Goal: Task Accomplishment & Management: Use online tool/utility

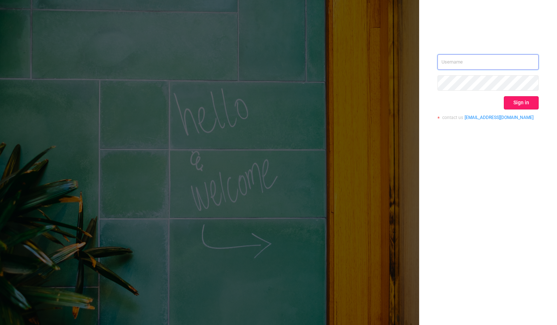
type input "[PERSON_NAME][EMAIL_ADDRESS][DOMAIN_NAME]"
click at [517, 97] on button "Sign in" at bounding box center [521, 102] width 35 height 13
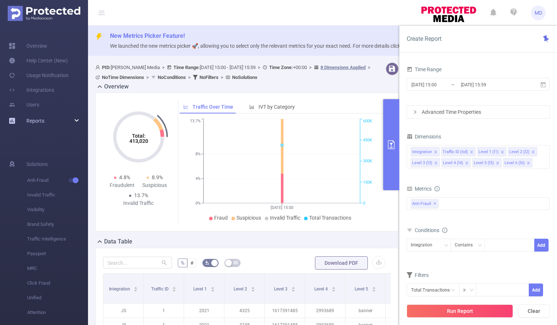
click at [74, 119] on div "Reports" at bounding box center [44, 120] width 88 height 15
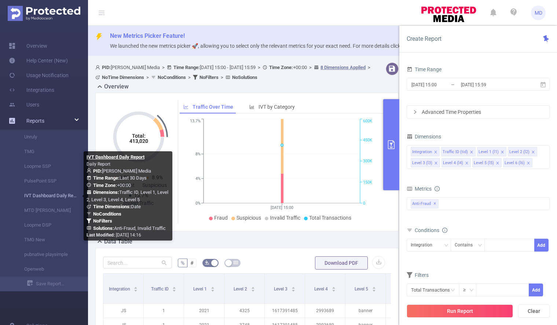
click at [40, 198] on link "IVT Dashboard Daily Report" at bounding box center [47, 195] width 65 height 15
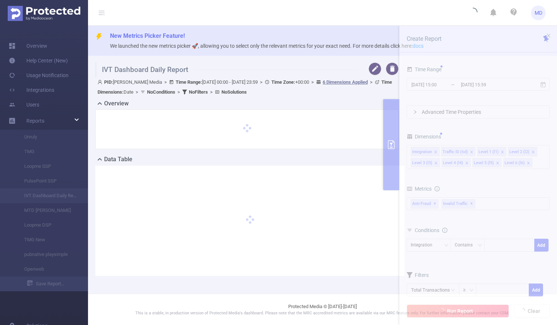
type input "[DATE] 00:00"
type input "[DATE] 23:59"
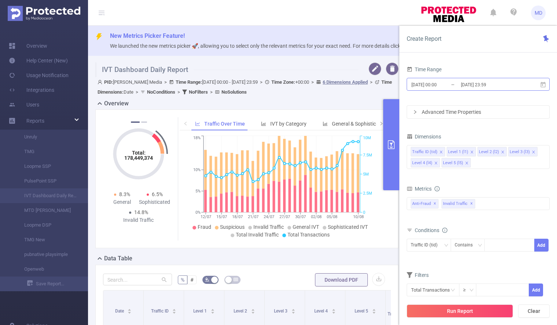
click at [486, 83] on input "[DATE] 23:59" at bounding box center [489, 85] width 59 height 10
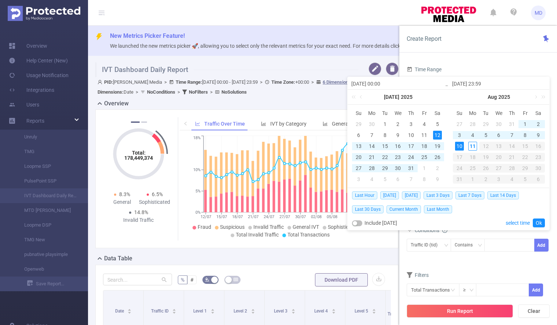
click at [524, 135] on div "8" at bounding box center [525, 135] width 9 height 9
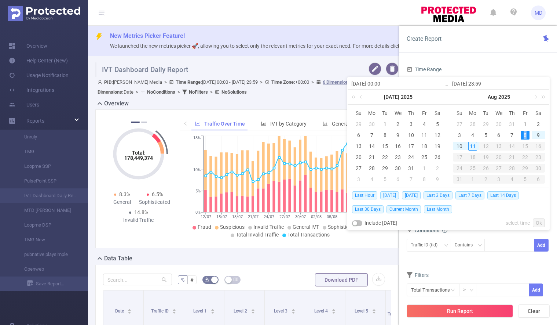
click at [524, 135] on div "8" at bounding box center [525, 135] width 9 height 9
type input "[DATE] 00:00"
type input "[DATE] 23:59"
type input "[DATE] 00:00"
type input "[DATE] 23:59"
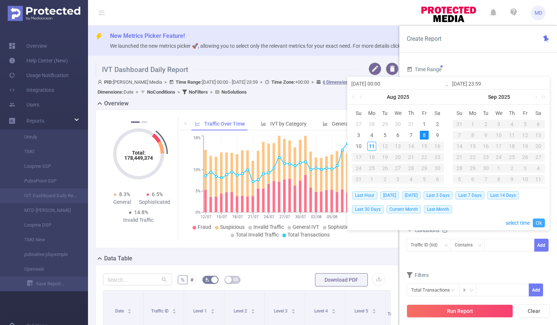
click at [540, 222] on link "Ok" at bounding box center [539, 222] width 12 height 9
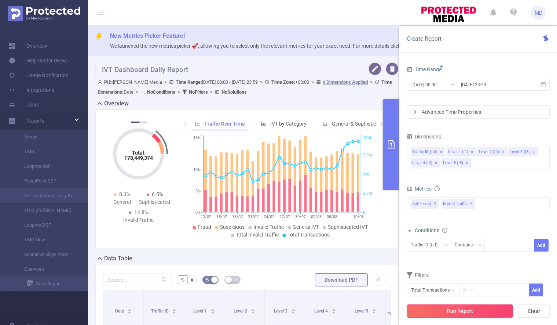
click at [460, 309] on button "Run Report" at bounding box center [460, 310] width 106 height 13
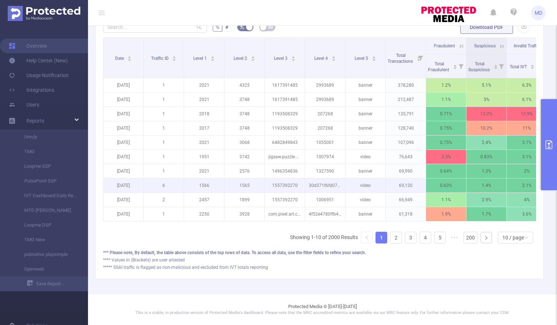
scroll to position [1, 0]
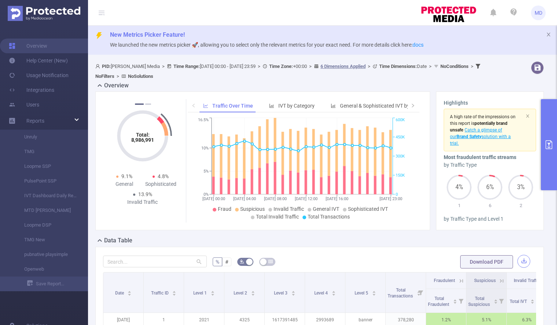
click at [521, 265] on button "button" at bounding box center [524, 261] width 13 height 13
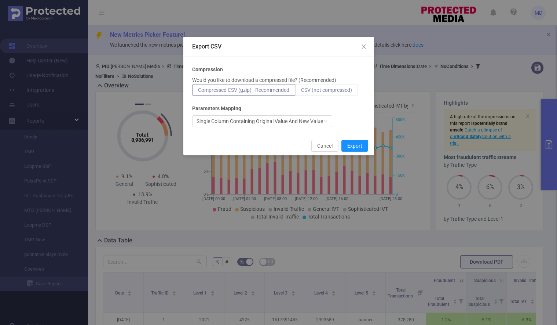
click at [332, 88] on span "CSV (not compressed)" at bounding box center [326, 90] width 51 height 6
click at [301, 92] on input "CSV (not compressed)" at bounding box center [301, 92] width 0 height 0
click at [359, 148] on button "Export" at bounding box center [355, 146] width 27 height 12
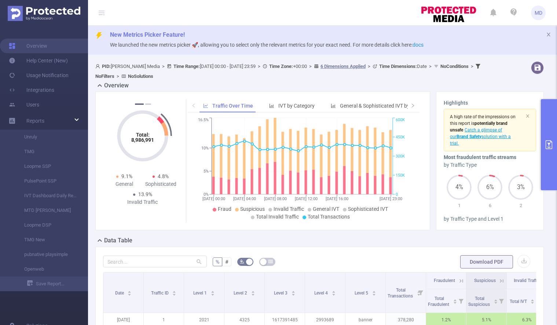
click at [545, 145] on icon "primary" at bounding box center [549, 144] width 9 height 9
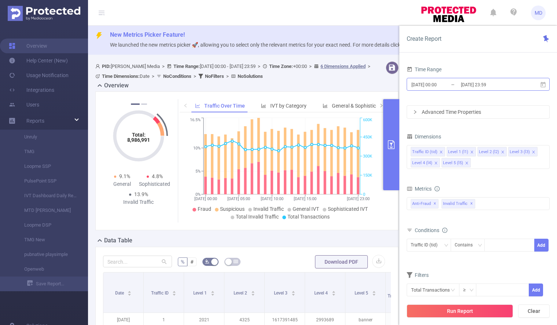
click at [470, 84] on input "[DATE] 23:59" at bounding box center [489, 85] width 59 height 10
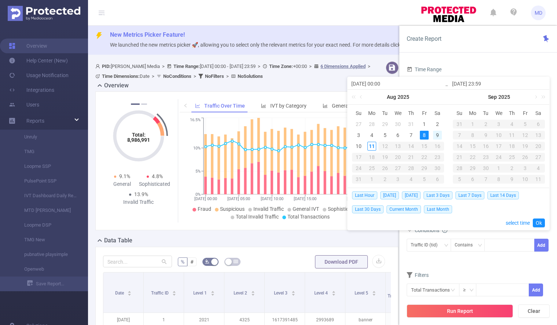
click at [436, 133] on div "9" at bounding box center [437, 135] width 9 height 9
type input "[DATE] 00:00"
type input "[DATE] 23:59"
type input "[DATE] 00:00"
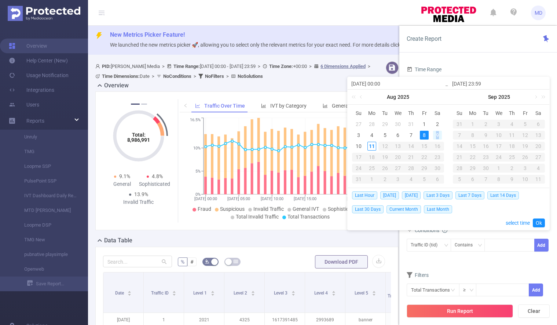
type input "[DATE] 23:59"
click at [539, 222] on link "Ok" at bounding box center [539, 222] width 12 height 9
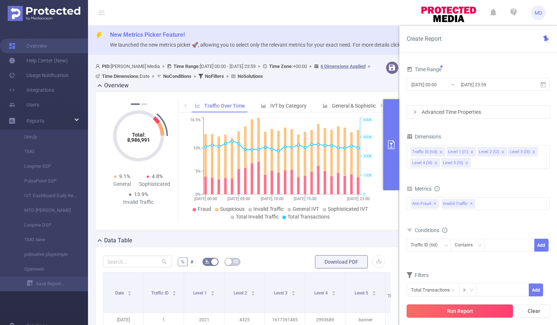
click at [451, 313] on button "Run Report" at bounding box center [460, 310] width 106 height 13
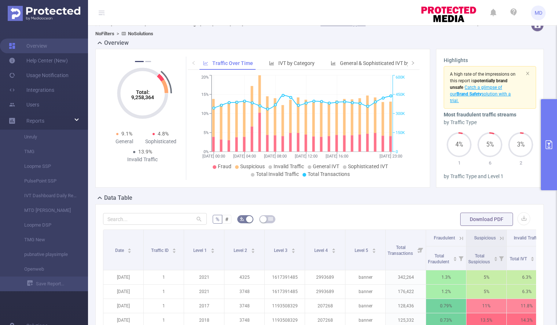
scroll to position [129, 0]
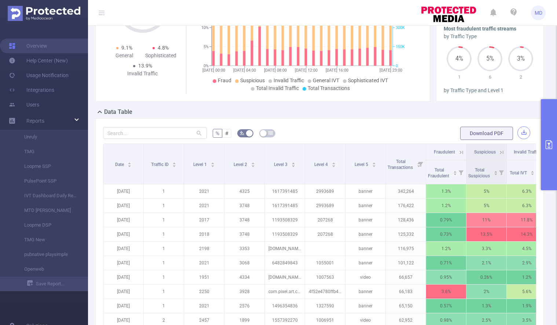
click at [520, 132] on button "button" at bounding box center [524, 132] width 13 height 13
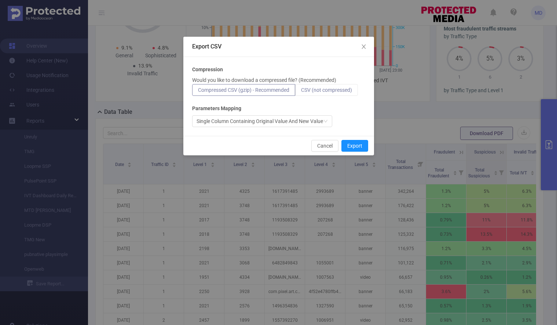
click at [330, 90] on span "CSV (not compressed)" at bounding box center [326, 90] width 51 height 6
click at [301, 92] on input "CSV (not compressed)" at bounding box center [301, 92] width 0 height 0
click at [362, 145] on button "Export" at bounding box center [355, 146] width 27 height 12
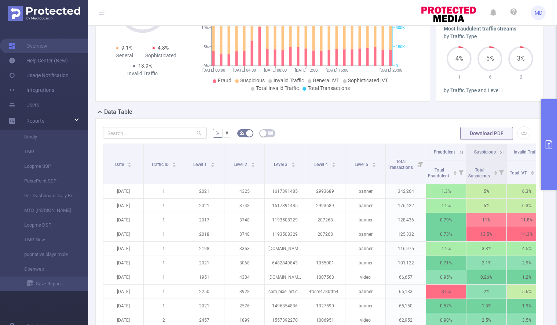
click at [545, 145] on icon "primary" at bounding box center [549, 144] width 9 height 9
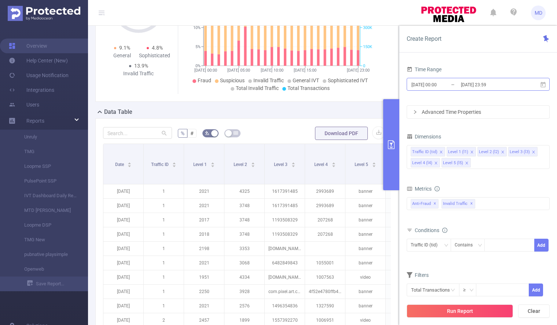
click at [476, 84] on input "[DATE] 23:59" at bounding box center [489, 85] width 59 height 10
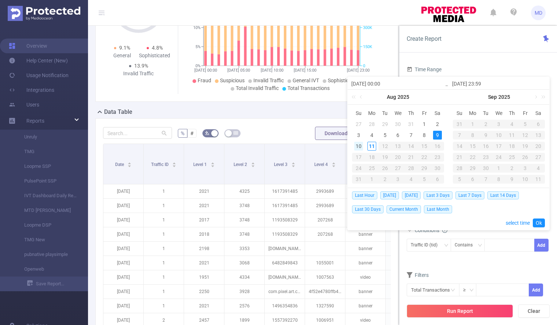
click at [360, 147] on div "10" at bounding box center [358, 146] width 9 height 9
type input "[DATE] 00:00"
type input "[DATE] 23:59"
type input "[DATE] 00:00"
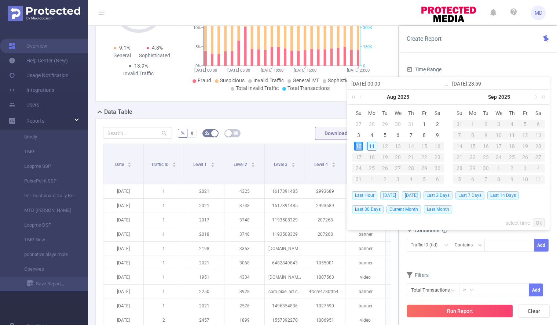
type input "[DATE] 23:59"
click at [538, 220] on link "Ok" at bounding box center [539, 222] width 12 height 9
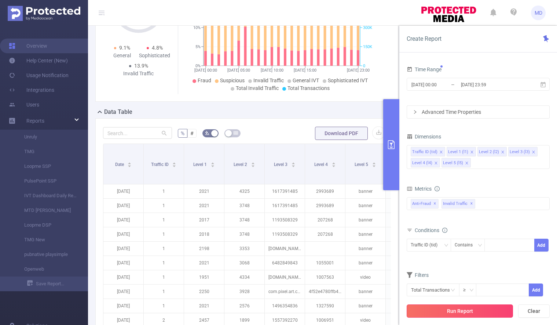
click at [451, 312] on button "Run Report" at bounding box center [460, 310] width 106 height 13
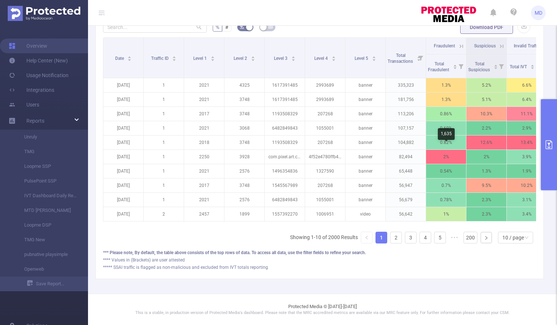
scroll to position [83, 0]
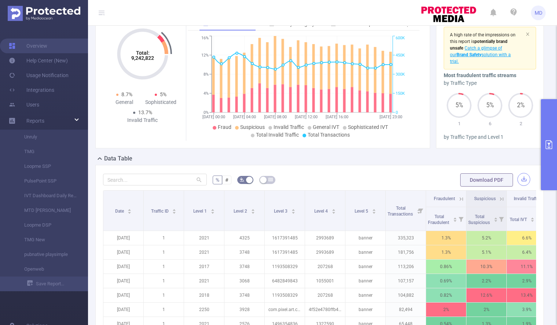
click at [518, 182] on button "button" at bounding box center [524, 179] width 13 height 13
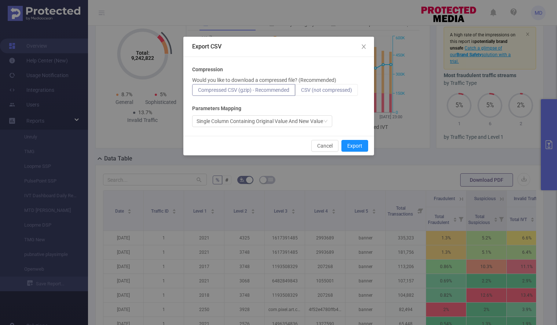
click at [338, 90] on span "CSV (not compressed)" at bounding box center [326, 90] width 51 height 6
click at [301, 92] on input "CSV (not compressed)" at bounding box center [301, 92] width 0 height 0
click at [352, 145] on button "Export" at bounding box center [355, 146] width 27 height 12
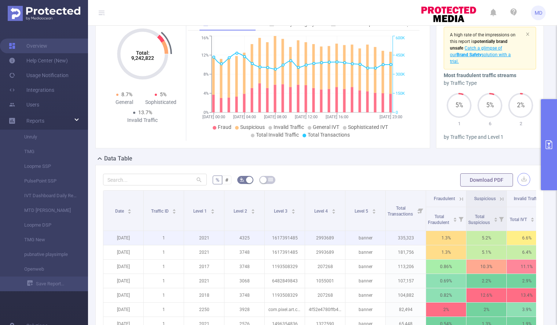
scroll to position [241, 0]
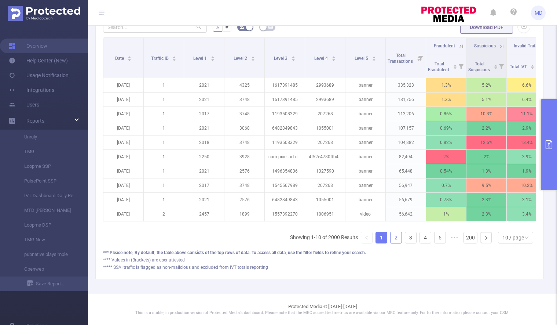
click at [391, 240] on link "2" at bounding box center [396, 237] width 11 height 11
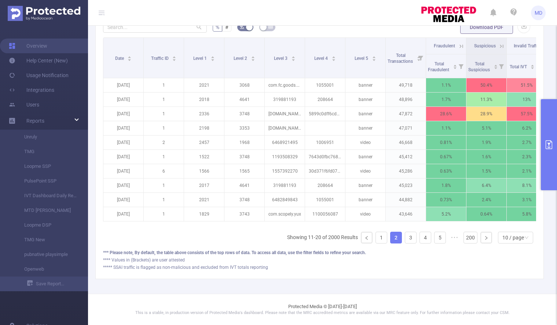
click at [391, 240] on link "2" at bounding box center [396, 237] width 11 height 11
click at [549, 146] on icon "primary" at bounding box center [549, 144] width 9 height 9
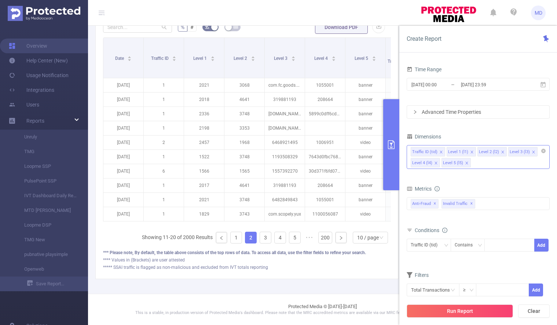
click at [465, 163] on icon "icon: close" at bounding box center [467, 163] width 4 height 4
click at [501, 151] on icon "icon: close" at bounding box center [503, 152] width 4 height 4
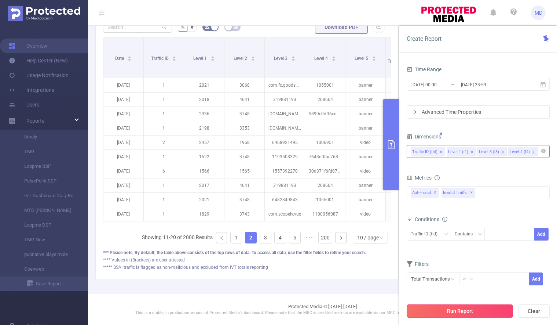
click at [449, 312] on button "Run Report" at bounding box center [460, 310] width 106 height 13
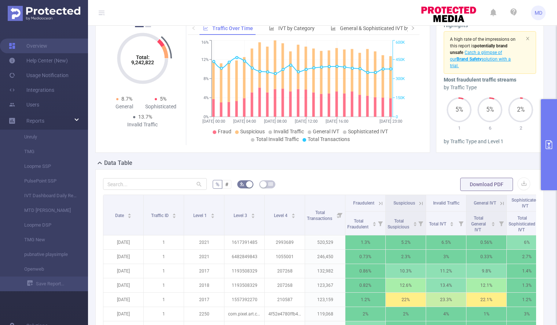
scroll to position [241, 0]
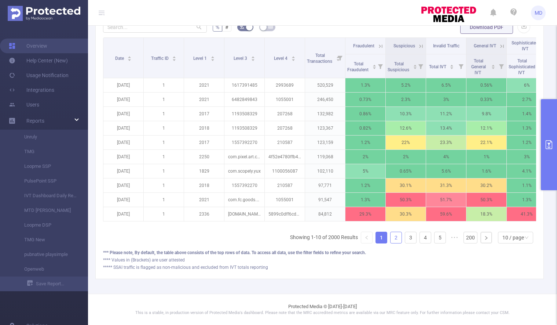
click at [391, 238] on link "2" at bounding box center [396, 237] width 11 height 11
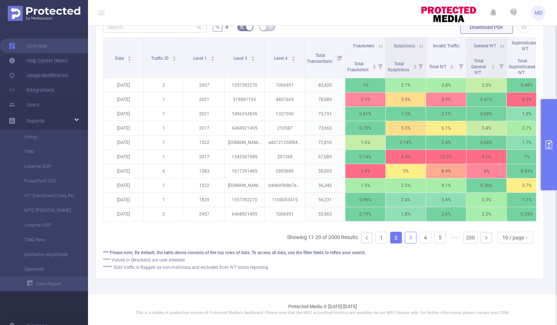
click at [405, 238] on link "3" at bounding box center [410, 237] width 11 height 11
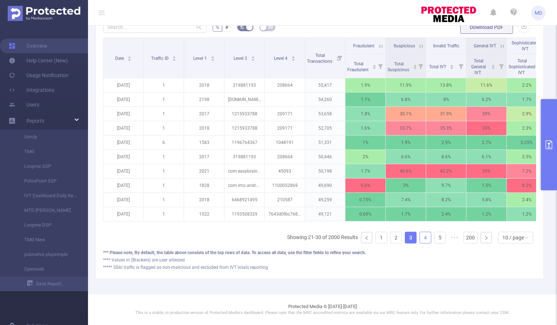
click at [420, 238] on link "4" at bounding box center [425, 237] width 11 height 11
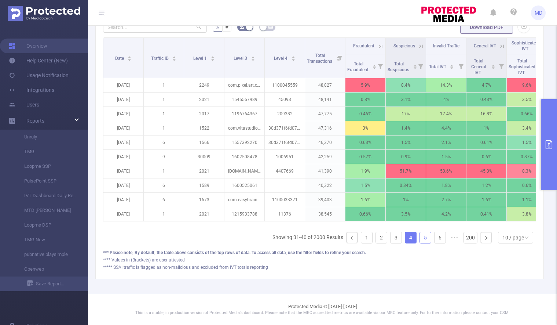
click at [422, 238] on link "5" at bounding box center [425, 237] width 11 height 11
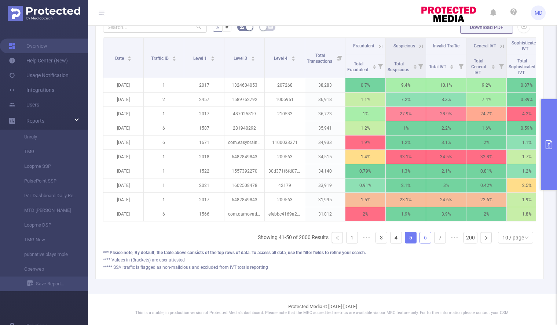
click at [420, 238] on link "6" at bounding box center [425, 237] width 11 height 11
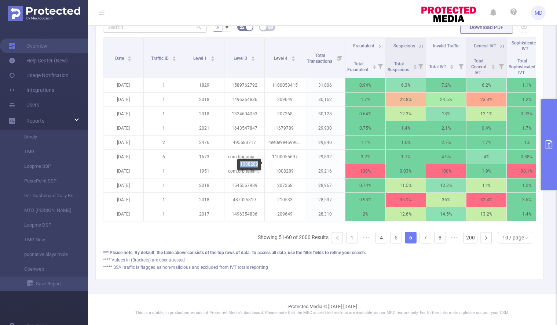
drag, startPoint x: 240, startPoint y: 164, endPoint x: 258, endPoint y: 164, distance: 18.0
click at [258, 164] on div "1008289" at bounding box center [249, 164] width 24 height 12
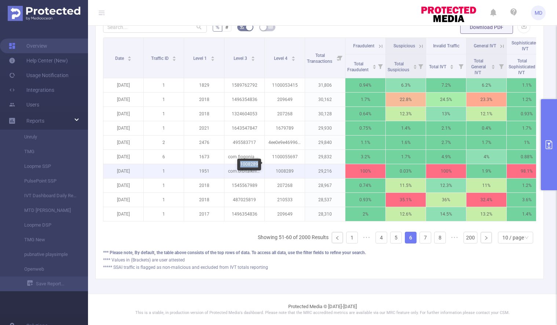
copy div "1008289"
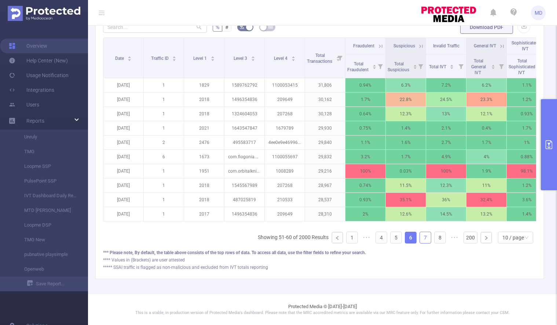
click at [422, 236] on link "7" at bounding box center [425, 237] width 11 height 11
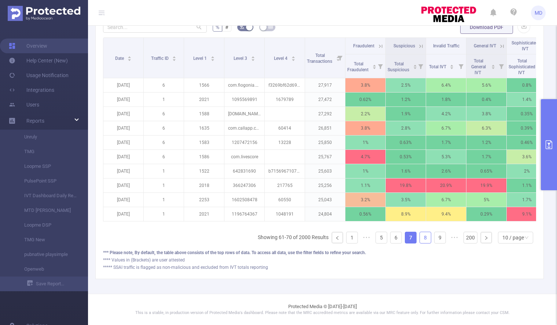
click at [422, 237] on link "8" at bounding box center [425, 237] width 11 height 11
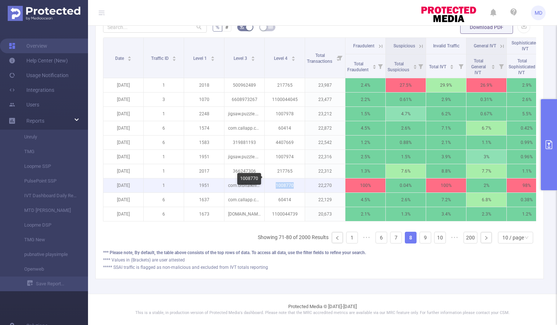
drag, startPoint x: 277, startPoint y: 178, endPoint x: 297, endPoint y: 180, distance: 19.9
click at [297, 180] on p "1008770" at bounding box center [285, 185] width 40 height 14
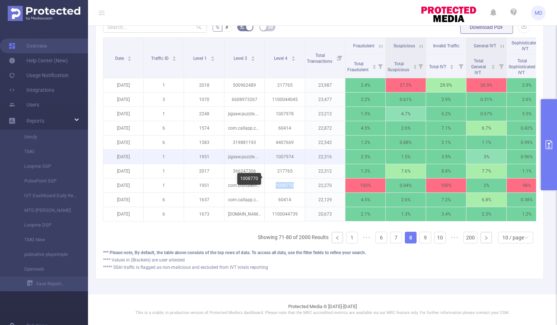
copy p "1008770"
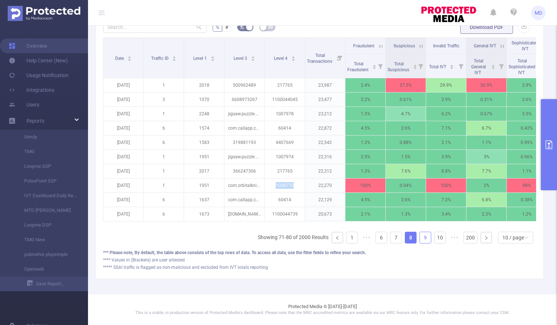
click at [420, 239] on link "9" at bounding box center [425, 237] width 11 height 11
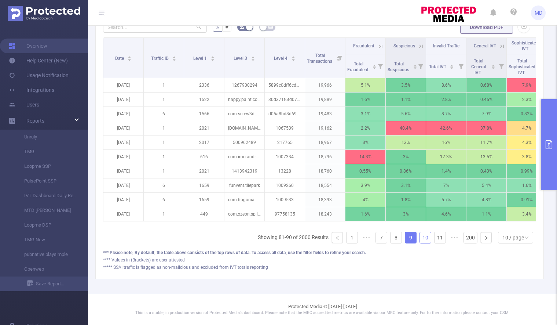
click at [421, 239] on link "10" at bounding box center [425, 237] width 11 height 11
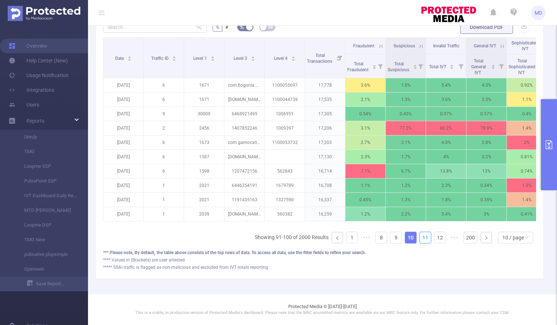
click at [421, 239] on link "11" at bounding box center [425, 237] width 11 height 11
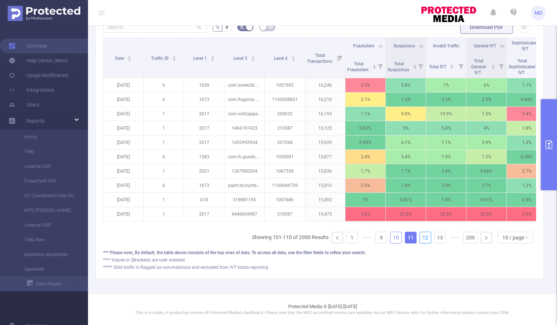
click at [421, 239] on link "12" at bounding box center [425, 237] width 11 height 11
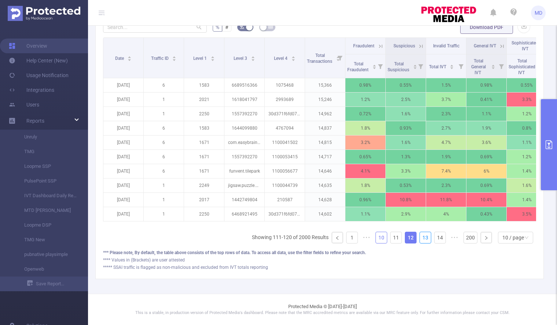
click at [421, 239] on link "13" at bounding box center [425, 237] width 11 height 11
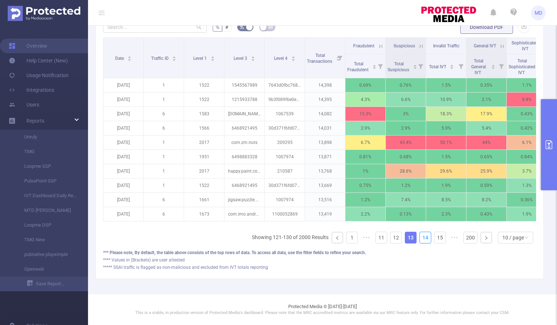
click at [421, 239] on link "14" at bounding box center [425, 237] width 11 height 11
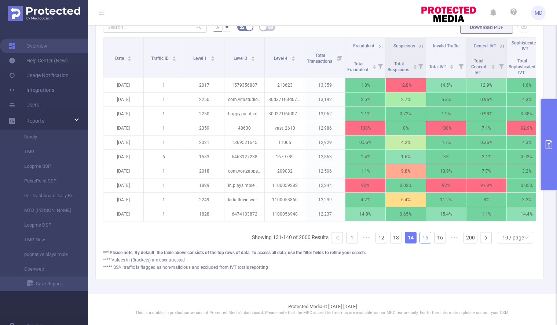
click at [420, 237] on link "15" at bounding box center [425, 237] width 11 height 11
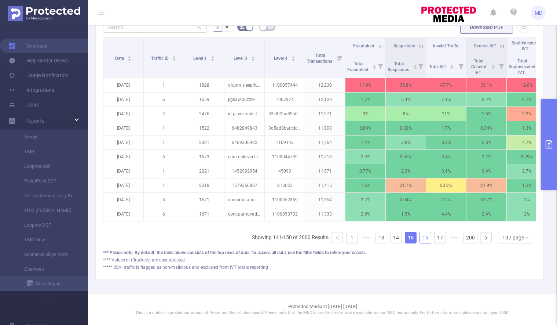
click at [422, 240] on link "16" at bounding box center [425, 237] width 11 height 11
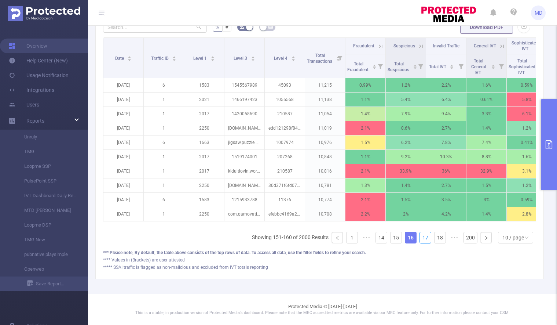
click at [422, 240] on link "17" at bounding box center [425, 237] width 11 height 11
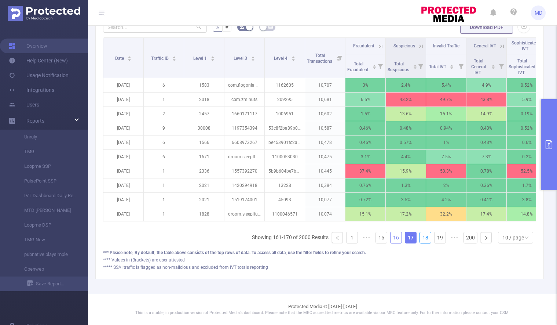
click at [422, 240] on link "18" at bounding box center [425, 237] width 11 height 11
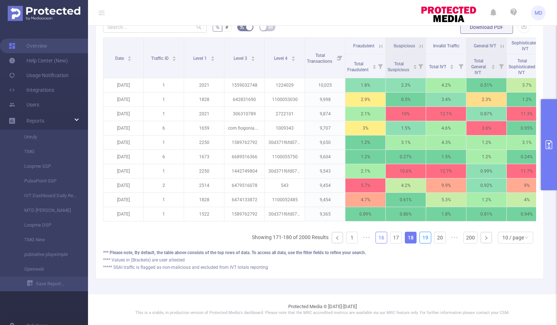
click at [422, 240] on link "19" at bounding box center [425, 237] width 11 height 11
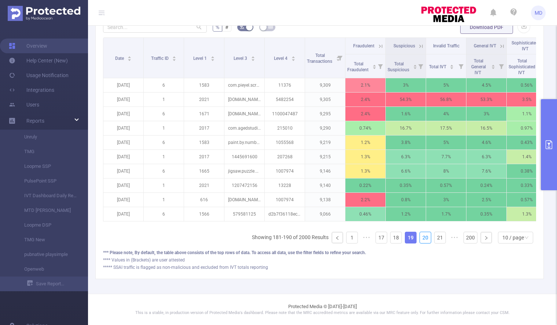
click at [422, 240] on link "20" at bounding box center [425, 237] width 11 height 11
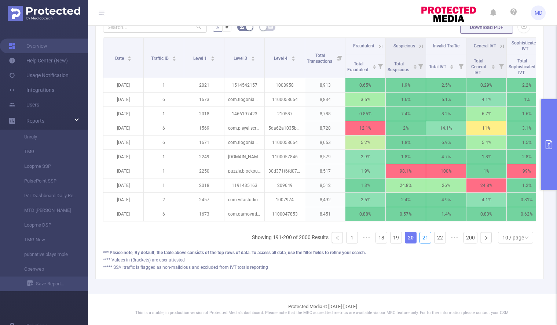
click at [422, 240] on link "21" at bounding box center [425, 237] width 11 height 11
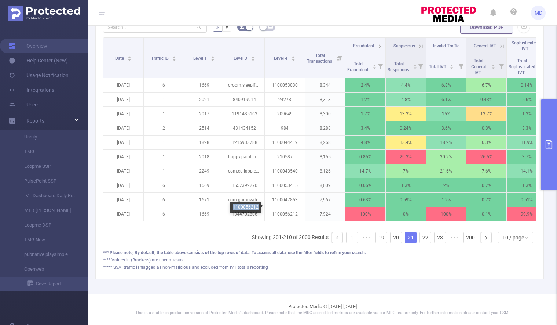
drag, startPoint x: 234, startPoint y: 207, endPoint x: 257, endPoint y: 208, distance: 23.5
click at [257, 208] on div "1100056212" at bounding box center [246, 207] width 32 height 12
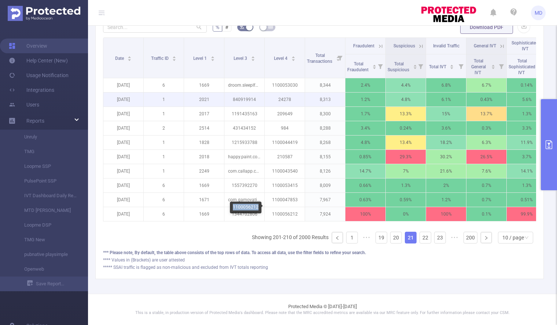
copy div "1100056212"
